Goal: Information Seeking & Learning: Learn about a topic

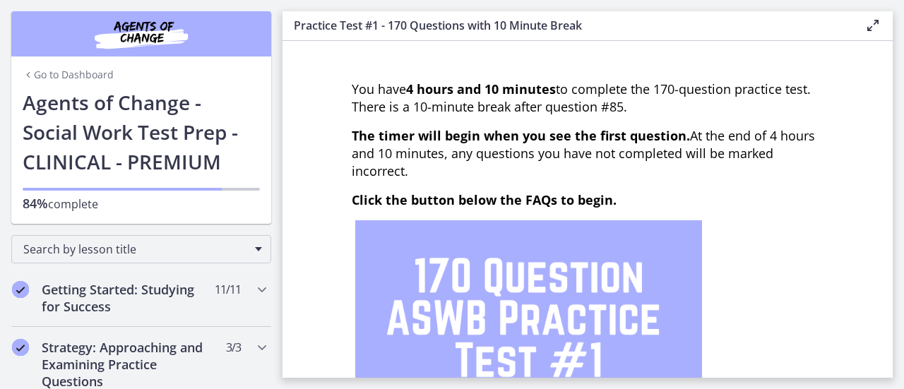
scroll to position [282, 0]
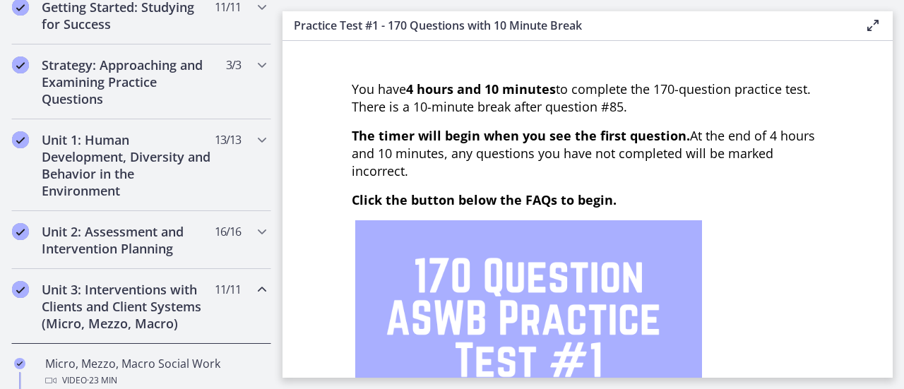
click at [126, 299] on h2 "Unit 3: Interventions with Clients and Client Systems (Micro, Mezzo, Macro)" at bounding box center [128, 306] width 172 height 51
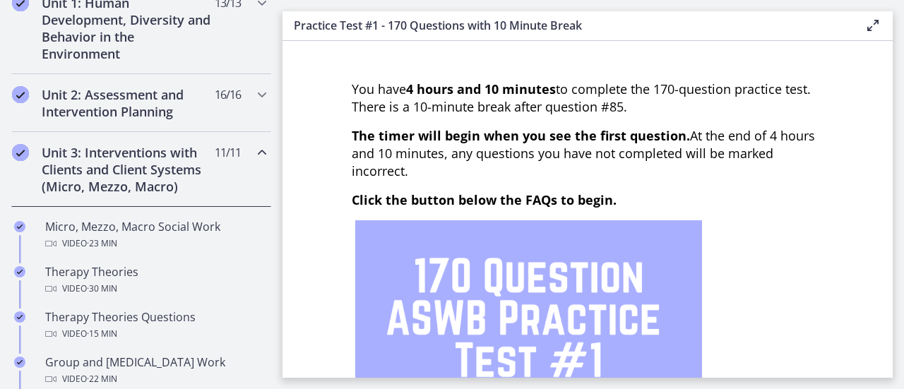
scroll to position [424, 0]
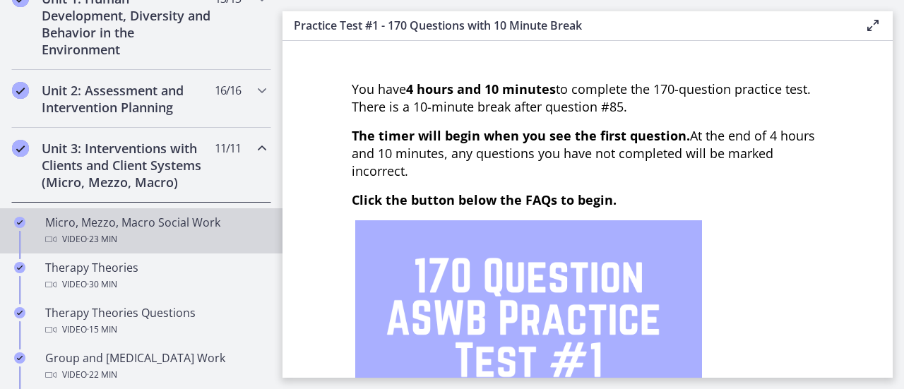
click at [45, 236] on icon "Chapters" at bounding box center [50, 239] width 11 height 11
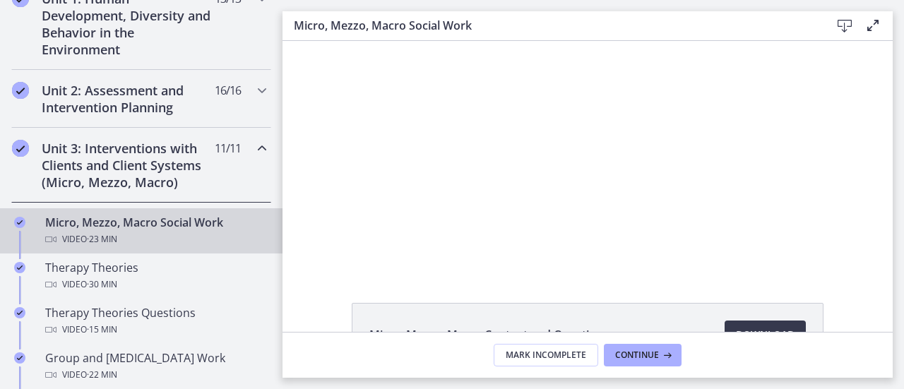
click at [45, 234] on icon "Chapters" at bounding box center [50, 239] width 11 height 11
click at [87, 231] on span "· 23 min" at bounding box center [102, 239] width 30 height 17
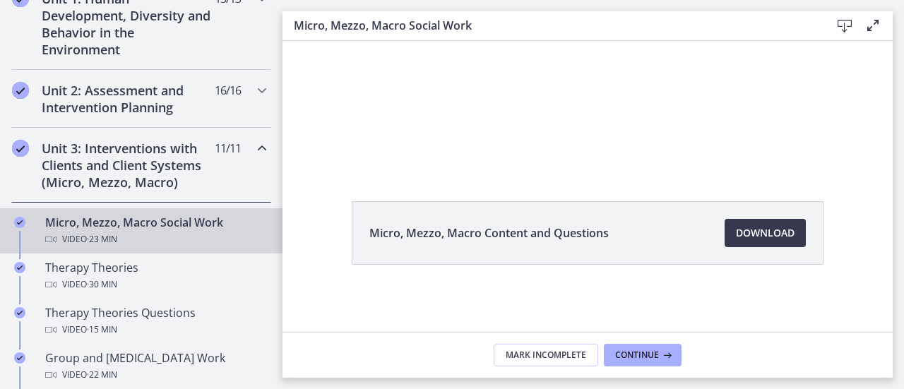
click at [64, 231] on div "Video · 23 min" at bounding box center [155, 239] width 220 height 17
click at [45, 234] on icon "Chapters" at bounding box center [50, 239] width 11 height 11
click at [136, 232] on div "Video · 23 min" at bounding box center [155, 239] width 220 height 17
click at [758, 235] on span "Download Opens in a new window" at bounding box center [765, 232] width 59 height 17
click at [69, 153] on h2 "Unit 3: Interventions with Clients and Client Systems (Micro, Mezzo, Macro)" at bounding box center [128, 165] width 172 height 51
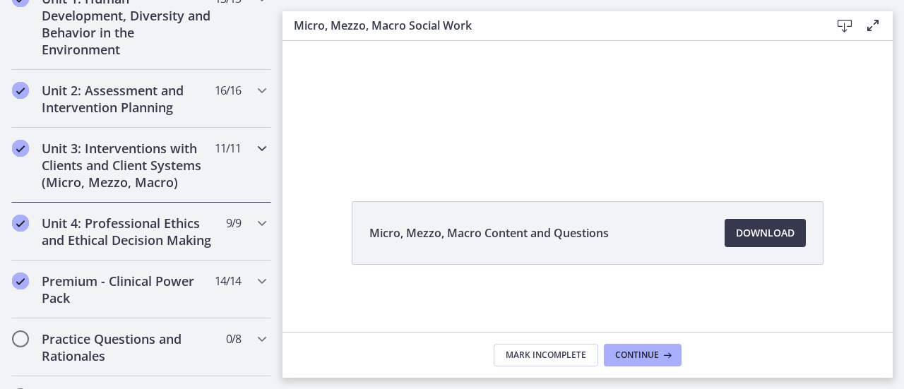
click at [69, 153] on h2 "Unit 3: Interventions with Clients and Client Systems (Micro, Mezzo, Macro)" at bounding box center [128, 165] width 172 height 51
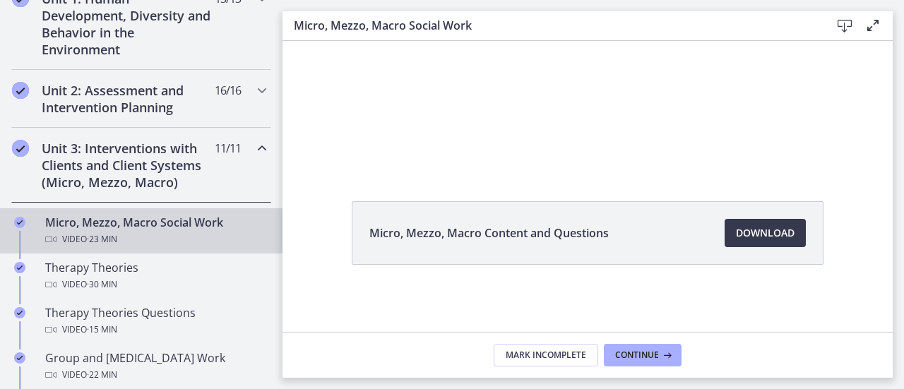
click at [138, 225] on div "Micro, Mezzo, Macro Social Work Video · 23 min" at bounding box center [155, 231] width 220 height 34
click at [650, 355] on span "Continue" at bounding box center [637, 354] width 44 height 11
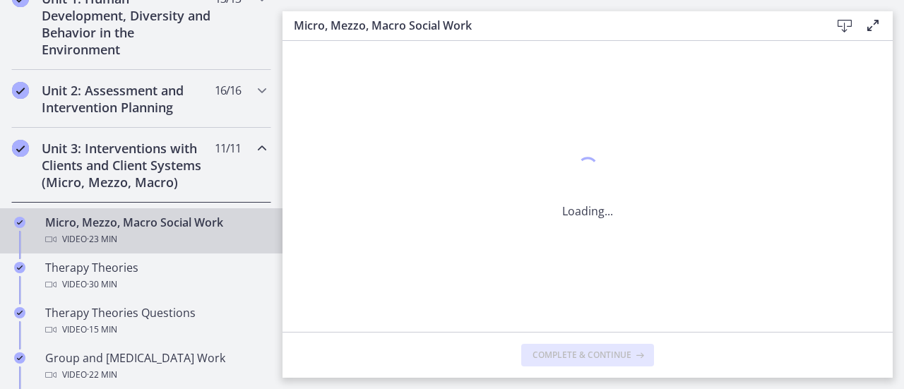
scroll to position [0, 0]
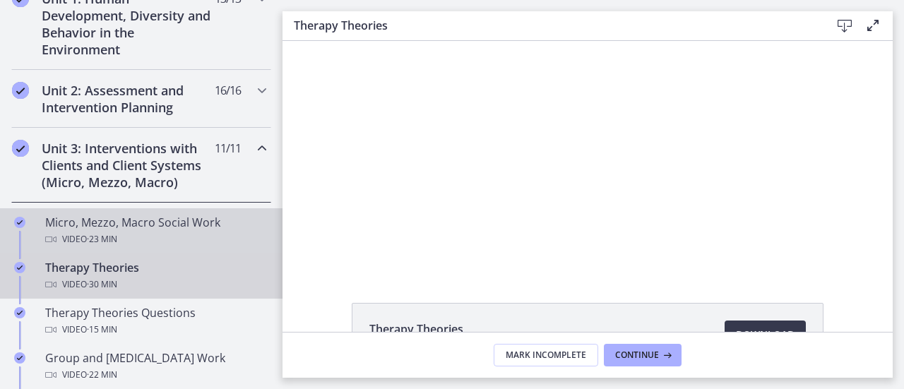
click at [117, 222] on div "Micro, Mezzo, Macro Social Work Video · 23 min" at bounding box center [155, 231] width 220 height 34
